Goal: Communication & Community: Answer question/provide support

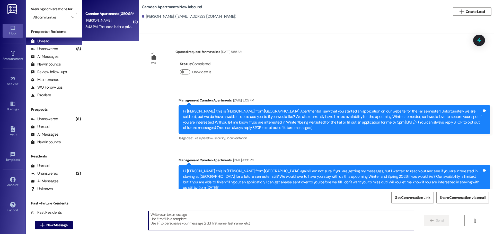
scroll to position [484, 0]
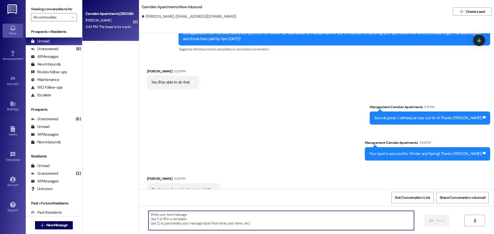
click at [207, 225] on textarea at bounding box center [280, 220] width 265 height 19
type textarea "Yes!"
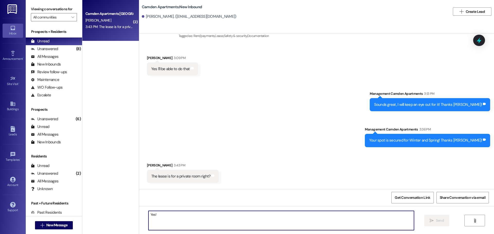
scroll to position [520, 0]
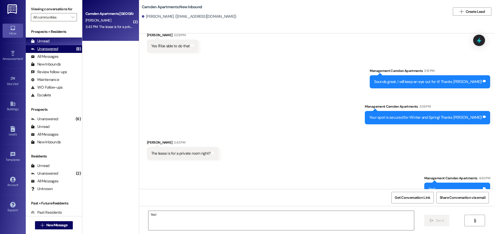
click at [67, 49] on div "Unanswered (8)" at bounding box center [54, 49] width 56 height 8
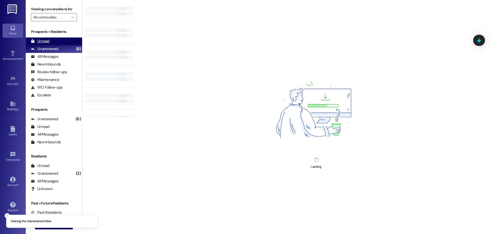
click at [63, 41] on div "Unread (0)" at bounding box center [54, 42] width 56 height 8
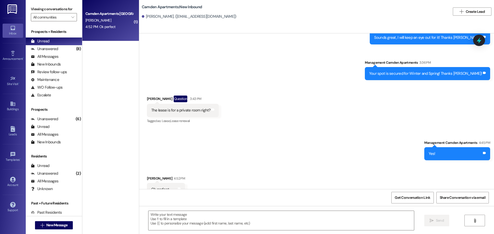
scroll to position [572, 0]
click at [55, 50] on div "Unanswered" at bounding box center [44, 48] width 27 height 5
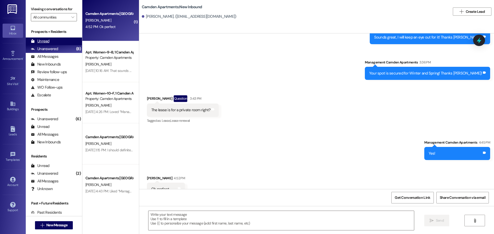
click at [53, 43] on div "Unread (0)" at bounding box center [54, 42] width 56 height 8
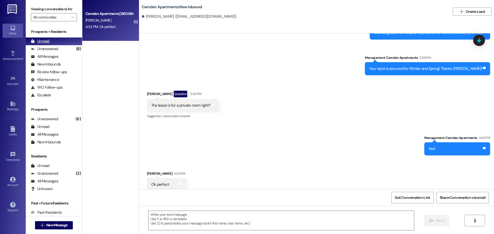
scroll to position [579, 0]
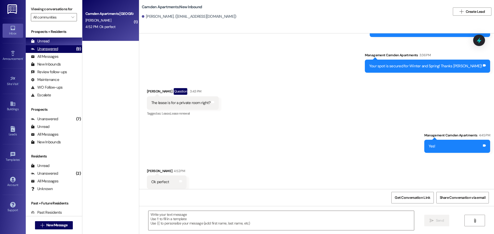
click at [44, 51] on div "Unanswered" at bounding box center [44, 48] width 27 height 5
click at [48, 38] on div "Unread (0)" at bounding box center [54, 42] width 56 height 8
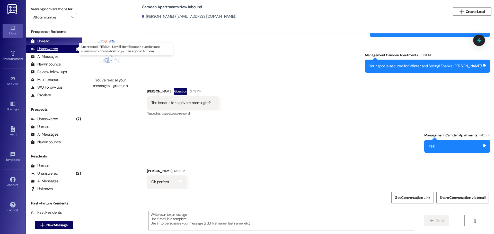
click at [55, 52] on div "Unanswered (9)" at bounding box center [54, 49] width 56 height 8
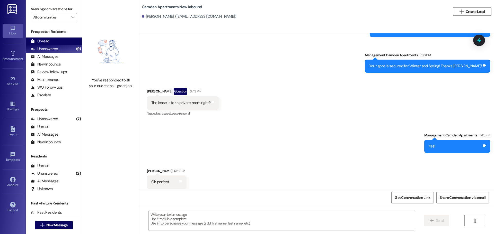
click at [55, 40] on div "Unread (0)" at bounding box center [54, 42] width 56 height 8
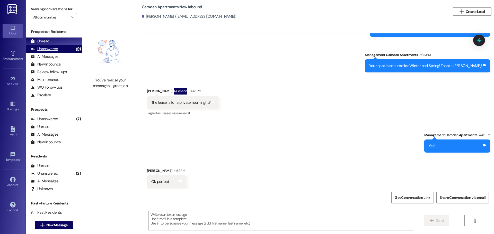
click at [52, 48] on div "Unanswered" at bounding box center [44, 48] width 27 height 5
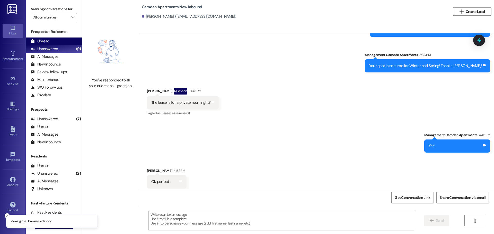
click at [55, 42] on div "Unread (0)" at bounding box center [54, 42] width 56 height 8
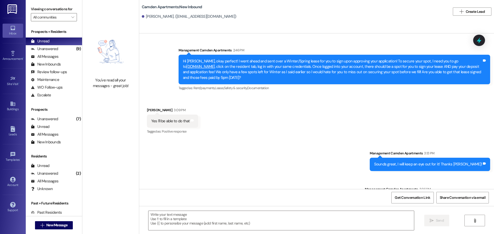
scroll to position [579, 0]
